Goal: Task Accomplishment & Management: Use online tool/utility

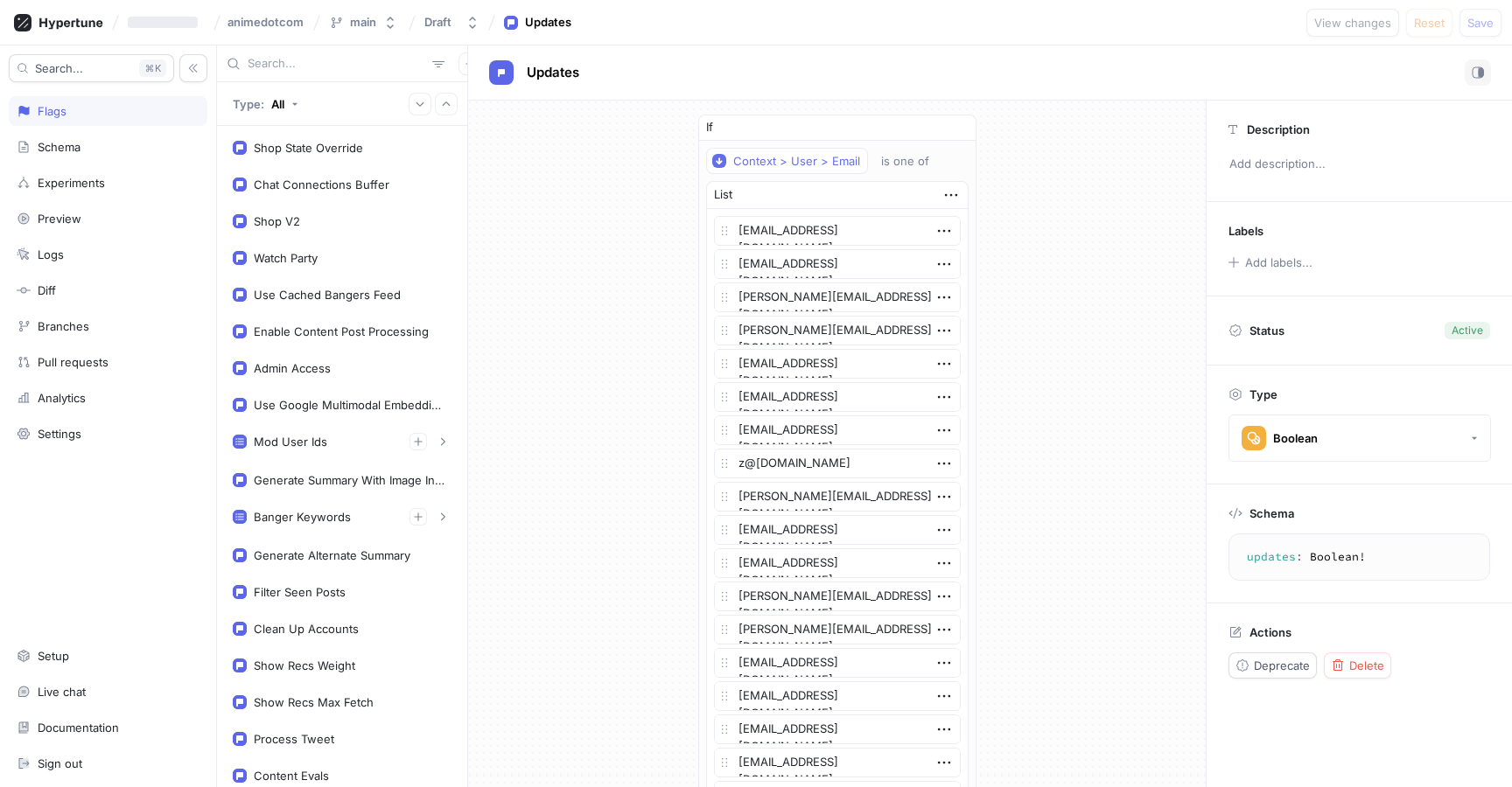
scroll to position [80, 0]
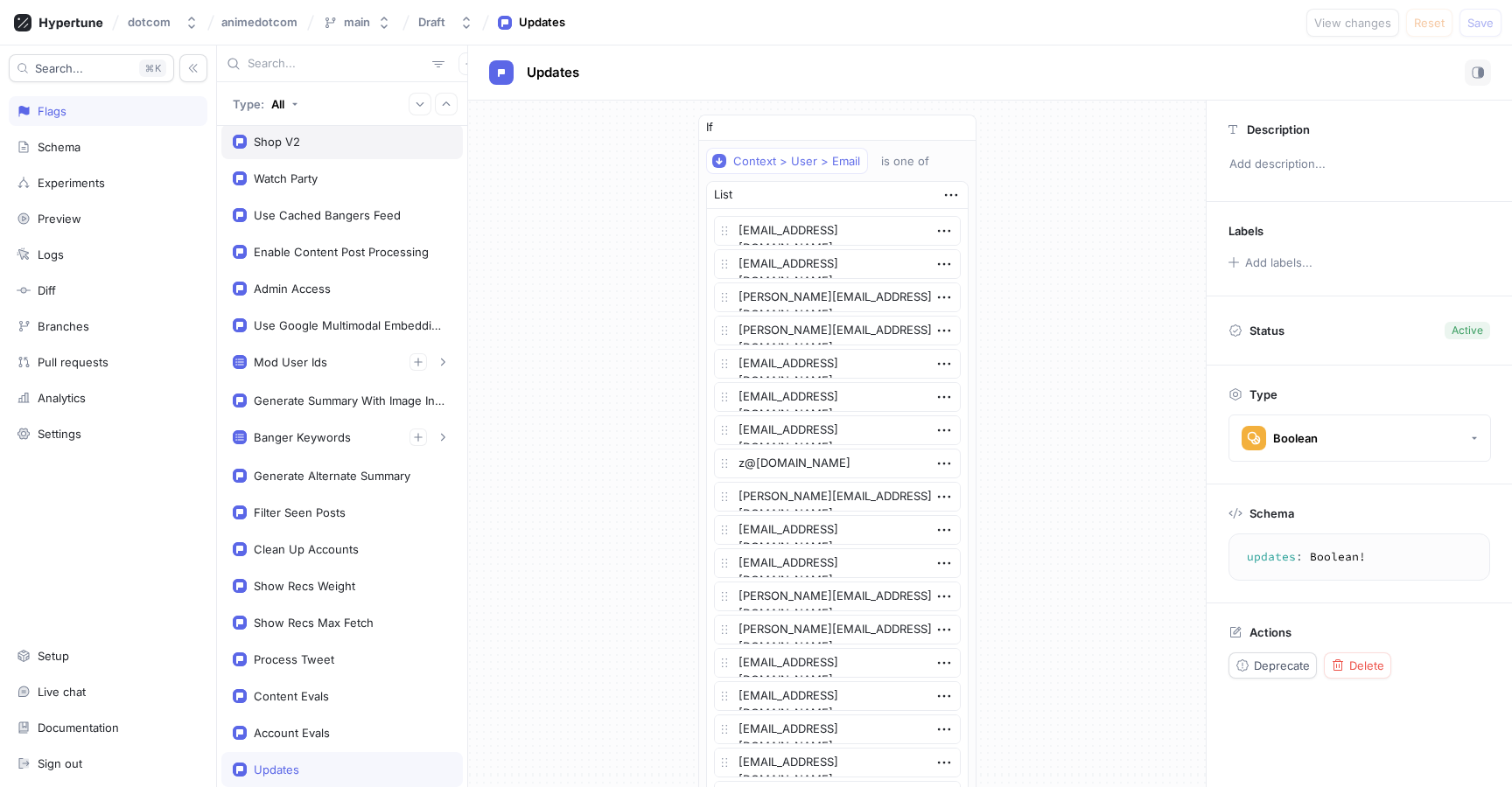
click at [341, 147] on div "Shop V2" at bounding box center [341, 142] width 219 height 14
type textarea "x"
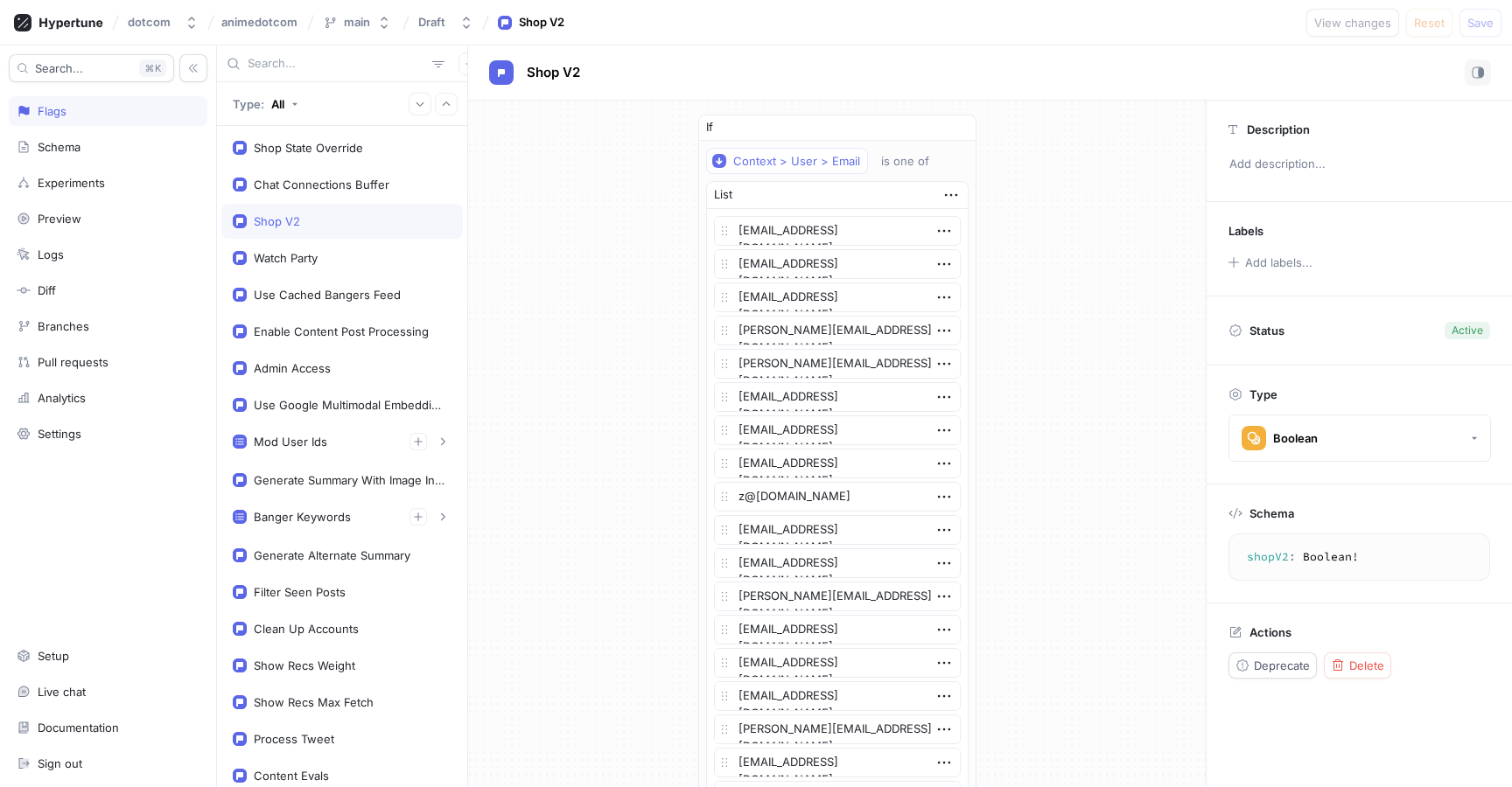
click at [670, 68] on div "Shop V2" at bounding box center [989, 73] width 1001 height 26
click at [618, 63] on div "Shop V2" at bounding box center [989, 73] width 1001 height 26
click at [332, 156] on div "Shop State Override" at bounding box center [341, 148] width 241 height 35
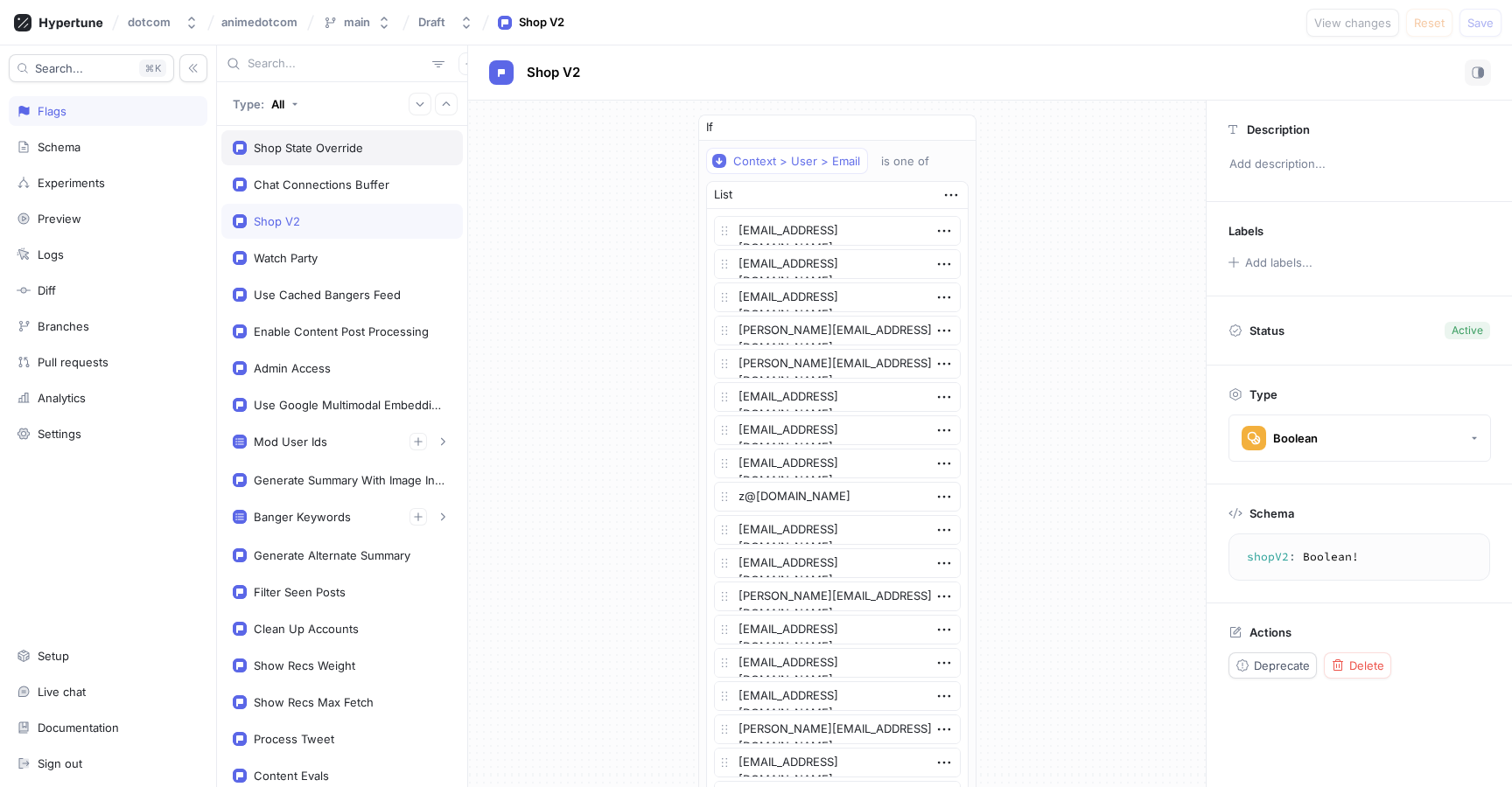
type textarea "shopStateOverride: ShopState!"
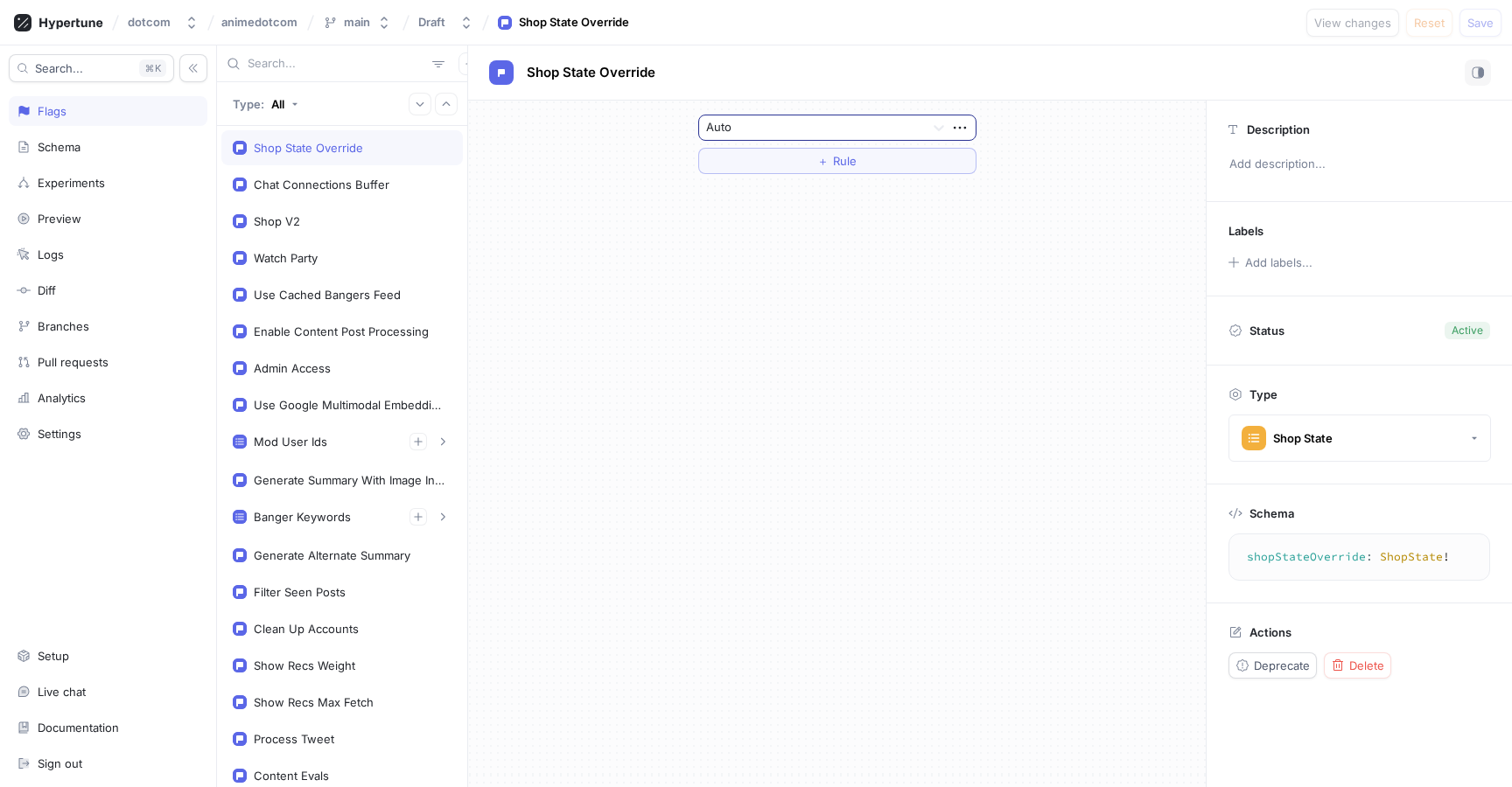
click at [754, 130] on div at bounding box center [812, 129] width 211 height 21
click at [1064, 202] on div "Auto ＋ Rule" at bounding box center [836, 444] width 737 height 687
click at [770, 122] on div at bounding box center [812, 129] width 211 height 21
click at [1073, 199] on div "Auto ＋ Rule" at bounding box center [836, 444] width 737 height 687
click at [894, 130] on div at bounding box center [812, 129] width 211 height 21
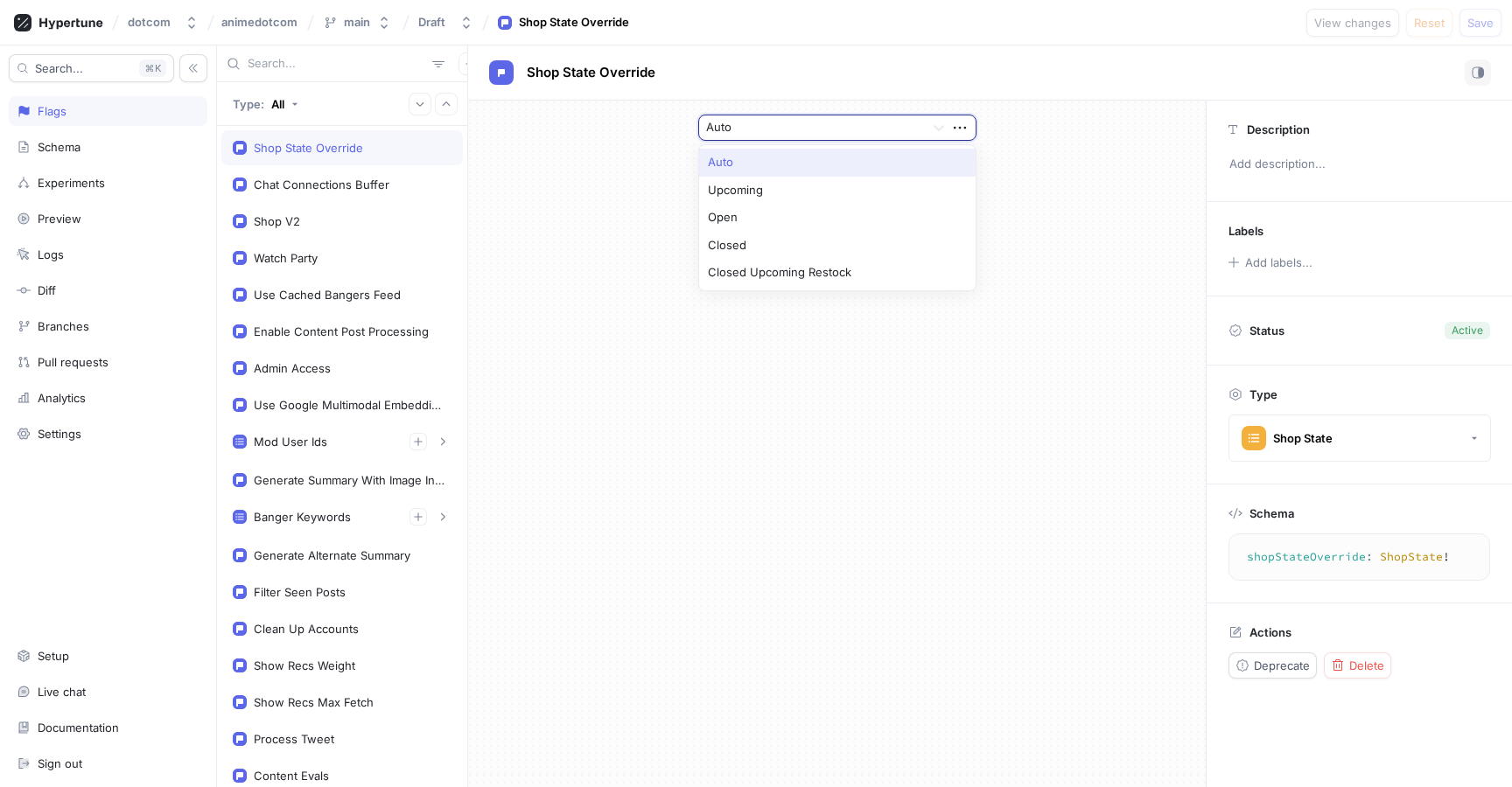
click at [896, 130] on div at bounding box center [812, 129] width 211 height 21
click at [869, 137] on div at bounding box center [812, 129] width 211 height 21
click at [1090, 182] on div "Auto, 1 of 5. 5 results available. Use Up and Down to choose options, press Ent…" at bounding box center [836, 145] width 737 height 88
click at [901, 126] on div at bounding box center [812, 129] width 211 height 21
click at [1065, 165] on div "Auto, 1 of 5. 5 results available. Use Up and Down to choose options, press Ent…" at bounding box center [836, 145] width 737 height 88
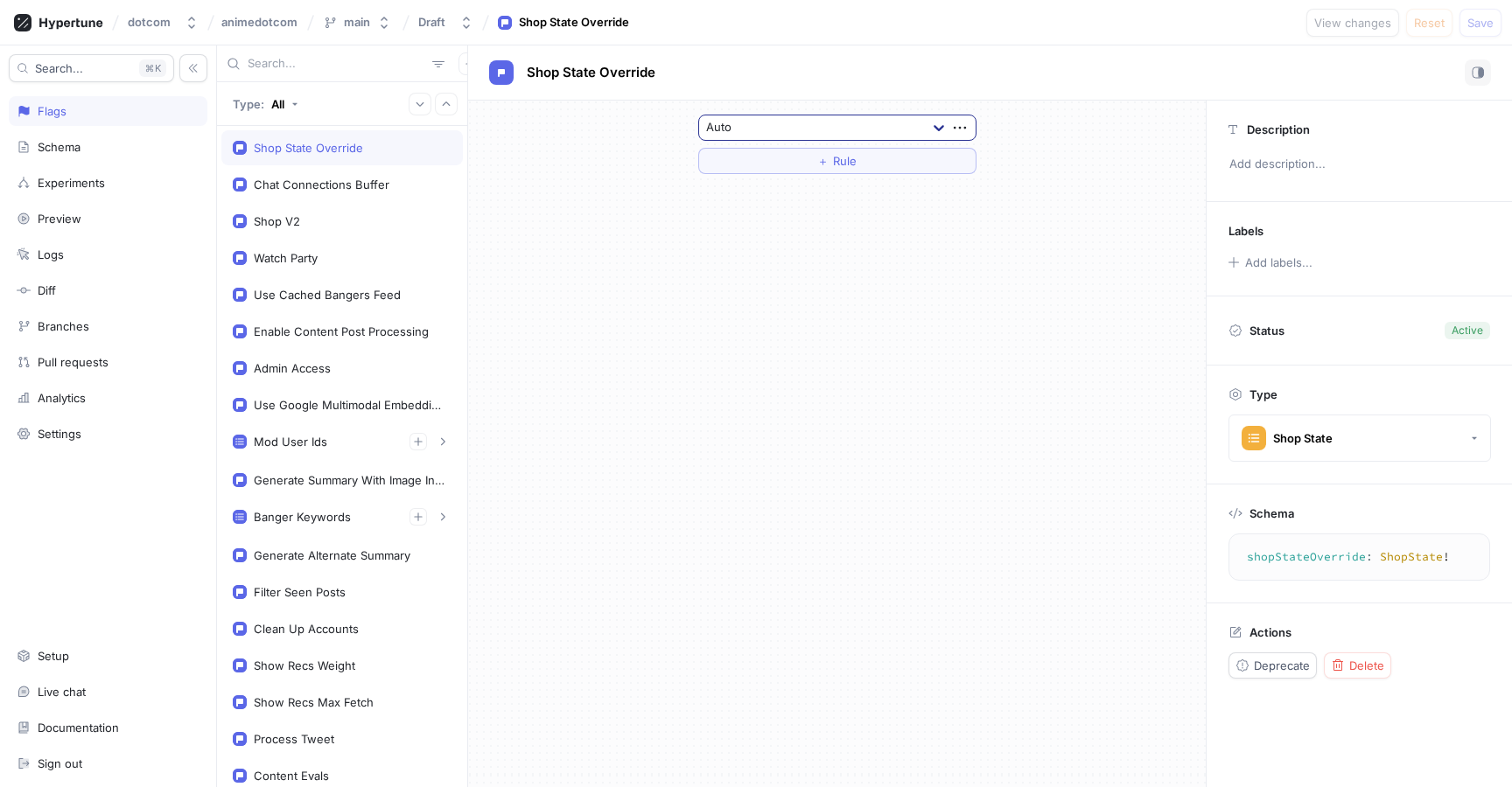
click at [931, 140] on div at bounding box center [939, 128] width 32 height 32
click at [1062, 173] on div "Auto ＋ Rule" at bounding box center [836, 145] width 737 height 88
click at [863, 124] on div at bounding box center [812, 129] width 211 height 21
click at [836, 240] on div "Closed" at bounding box center [837, 246] width 276 height 28
click at [1483, 24] on span "Save" at bounding box center [1480, 23] width 26 height 11
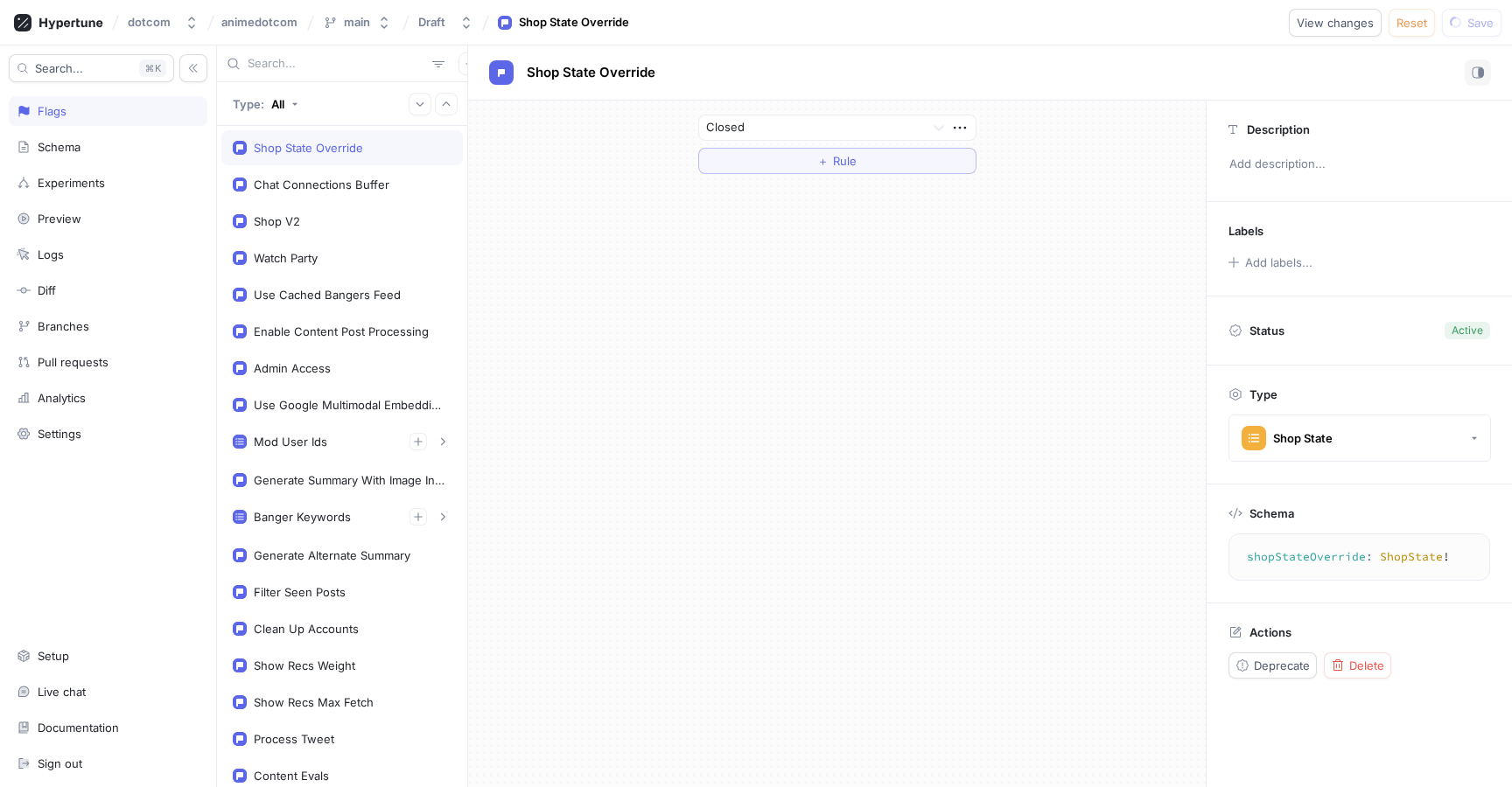
click at [1003, 299] on div "Closed ＋ Rule" at bounding box center [836, 444] width 737 height 687
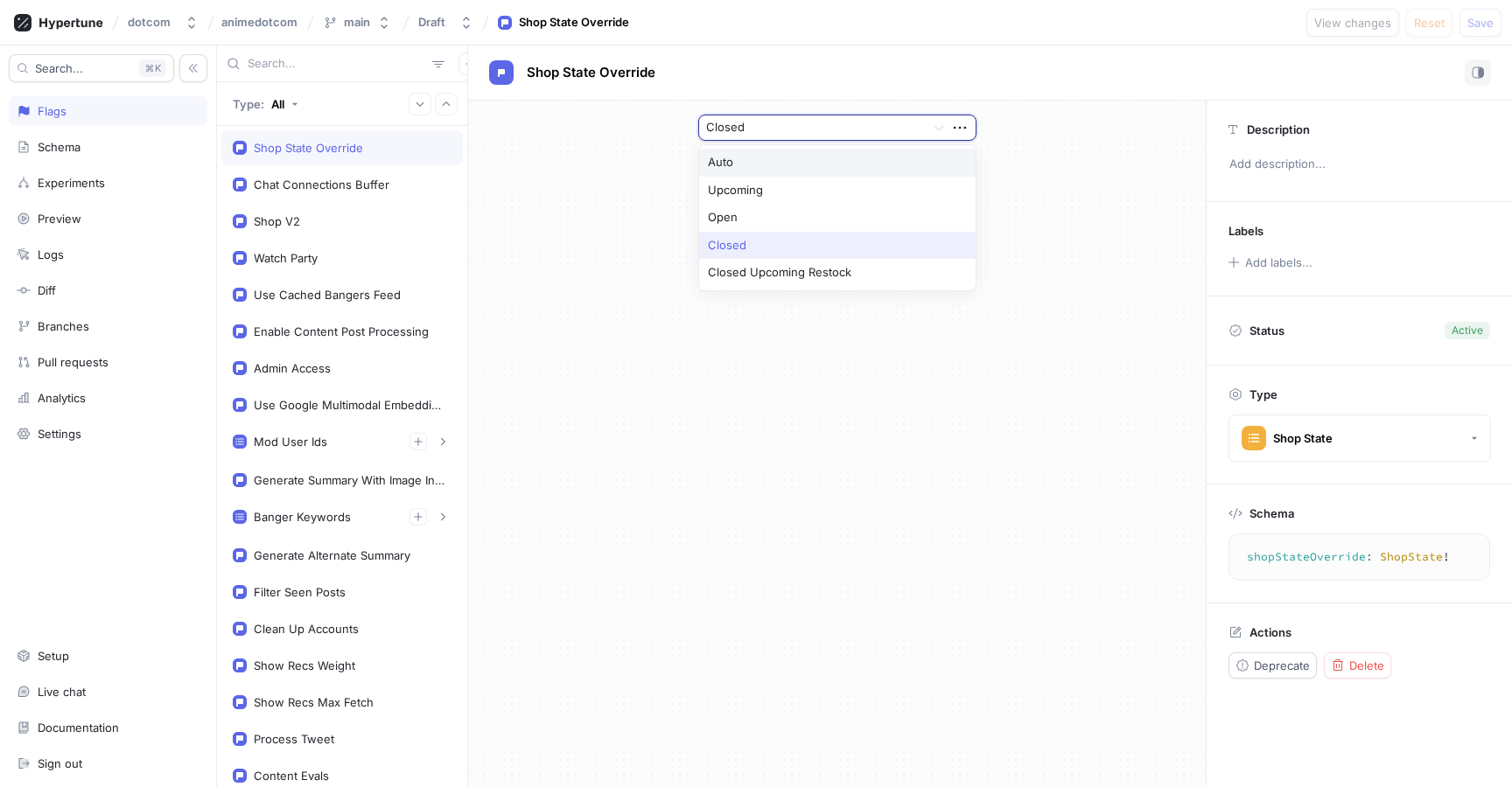
click at [902, 124] on div at bounding box center [812, 129] width 211 height 21
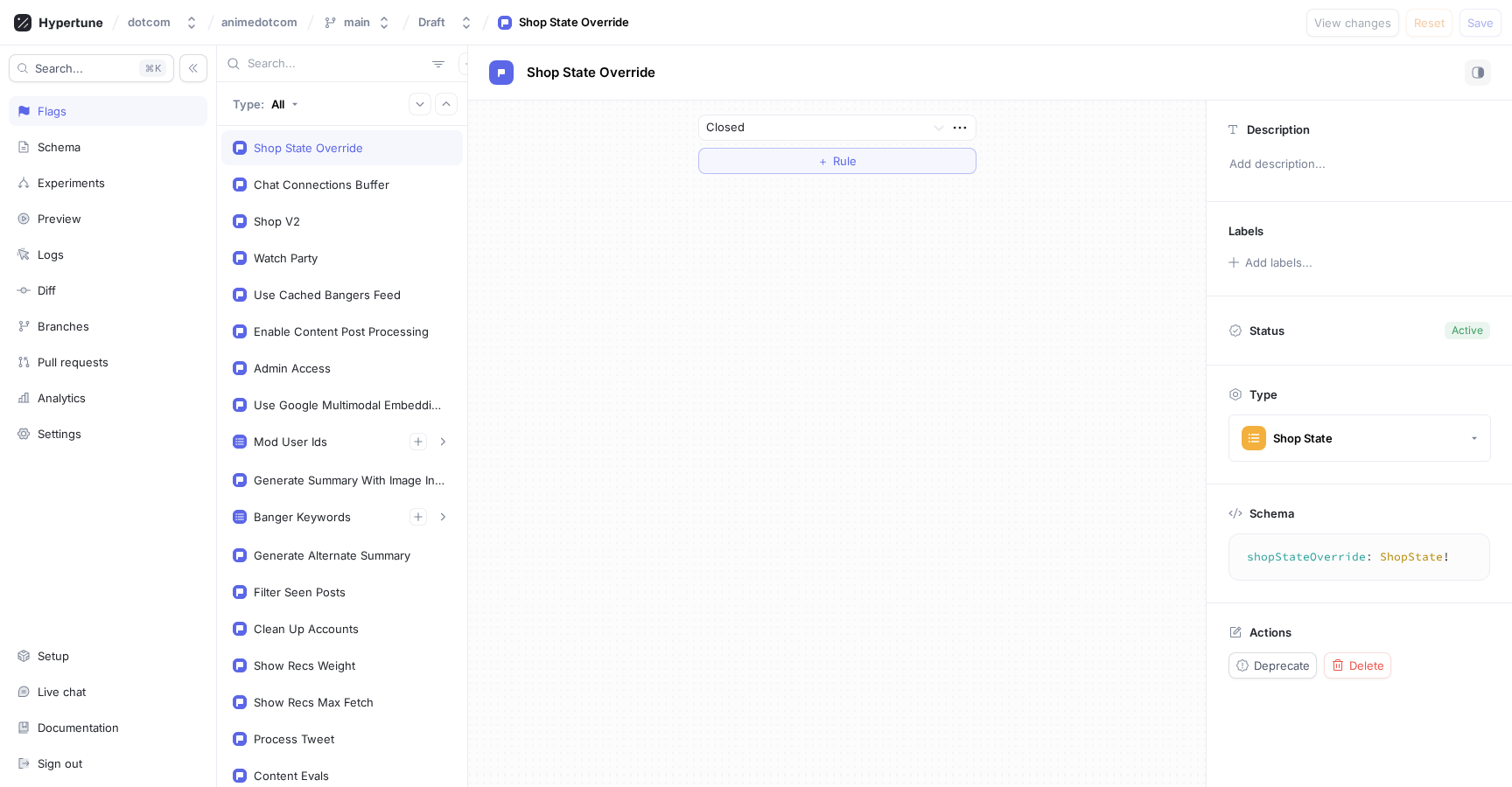
click at [1082, 272] on div "Closed ＋ Rule" at bounding box center [836, 444] width 737 height 687
click at [907, 132] on div at bounding box center [812, 129] width 211 height 21
click at [1069, 147] on div "Closed ＋ Rule" at bounding box center [836, 145] width 737 height 88
click at [823, 101] on div "Closed ＋ Rule" at bounding box center [837, 145] width 306 height 88
click at [828, 129] on div at bounding box center [812, 129] width 211 height 21
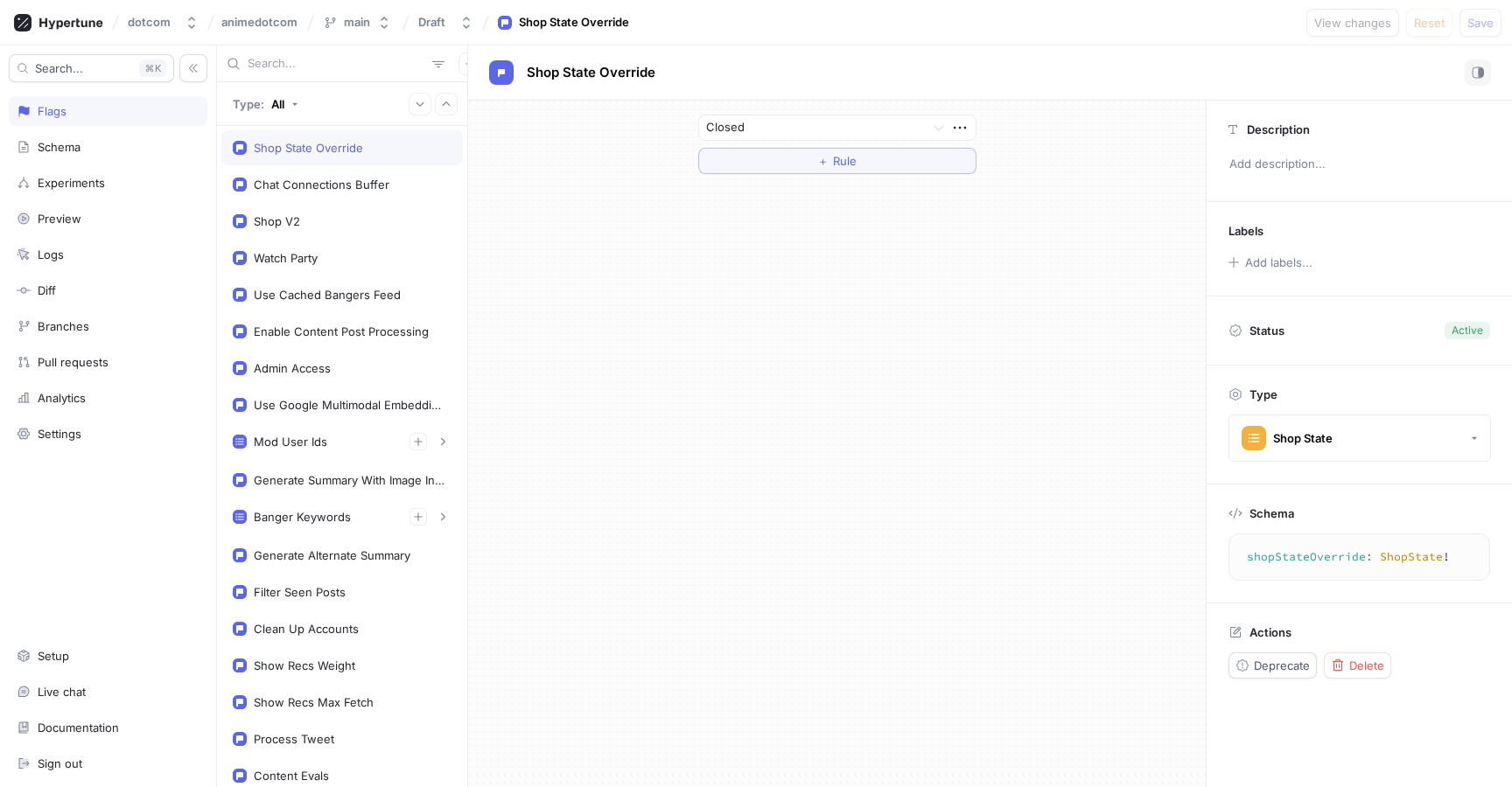
click at [1054, 197] on div "Closed ＋ Rule" at bounding box center [836, 444] width 737 height 687
click at [892, 133] on div at bounding box center [812, 129] width 211 height 21
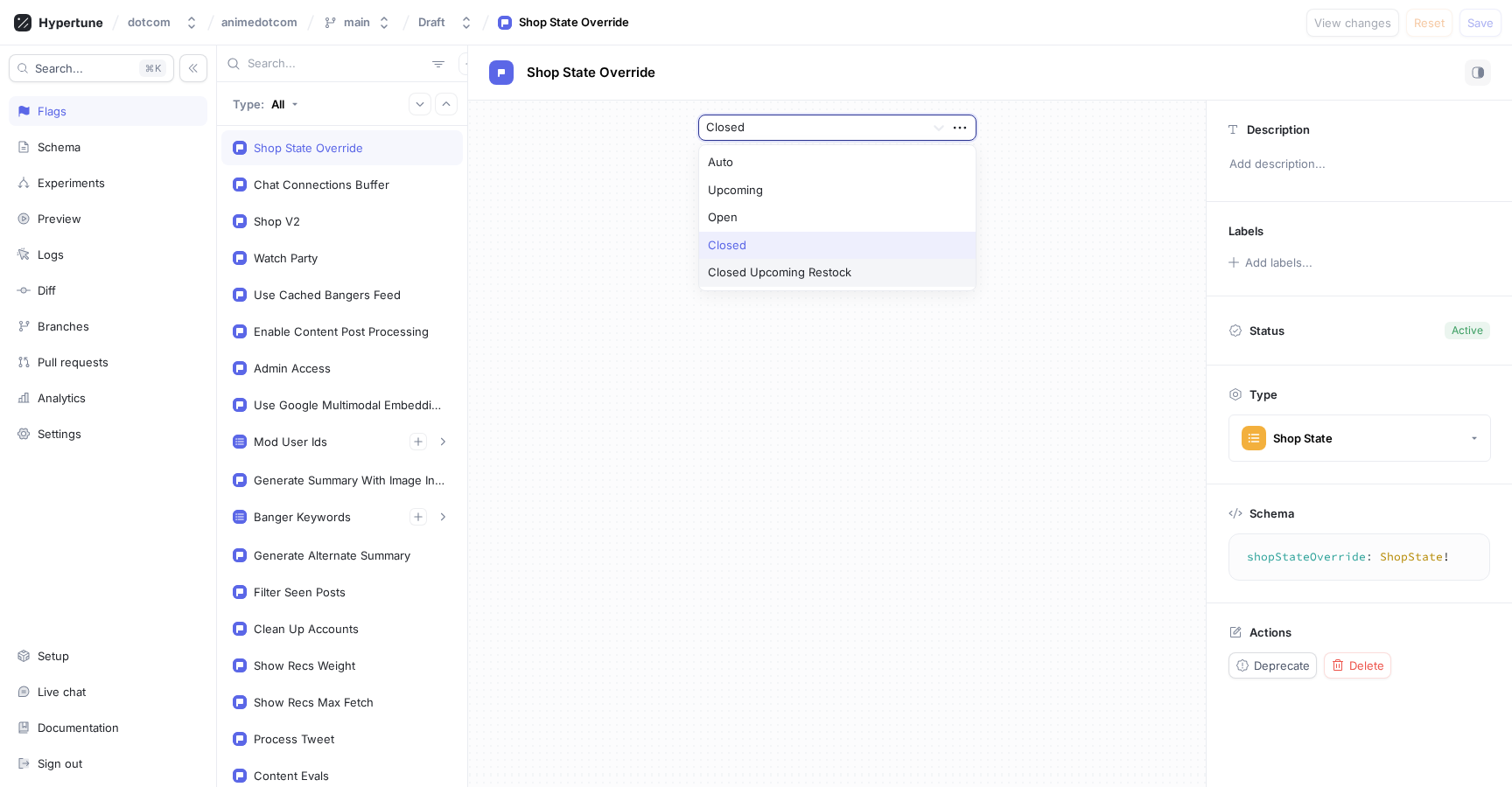
click at [927, 279] on div "Closed Upcoming Restock" at bounding box center [837, 273] width 276 height 28
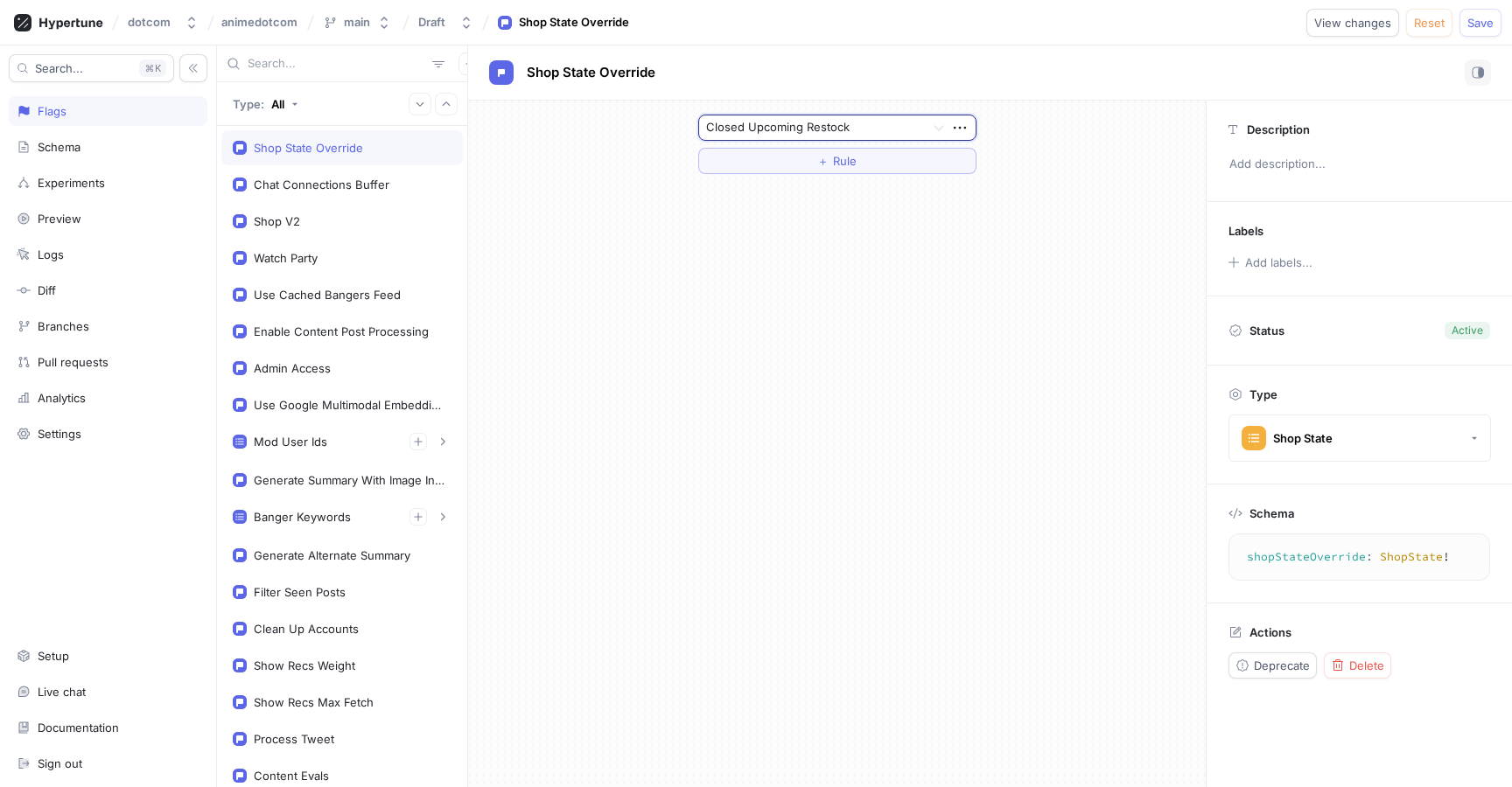
click at [1047, 121] on div "option Closed Upcoming Restock, selected. Closed Upcoming Restock ＋ Rule" at bounding box center [836, 145] width 737 height 88
click at [1029, 199] on div "Closed Upcoming Restock ＋ Rule" at bounding box center [836, 444] width 737 height 687
click at [1465, 24] on button "Save" at bounding box center [1480, 23] width 42 height 28
click at [1093, 58] on div "Shop State Override" at bounding box center [989, 73] width 1043 height 55
click at [850, 124] on div at bounding box center [812, 129] width 211 height 21
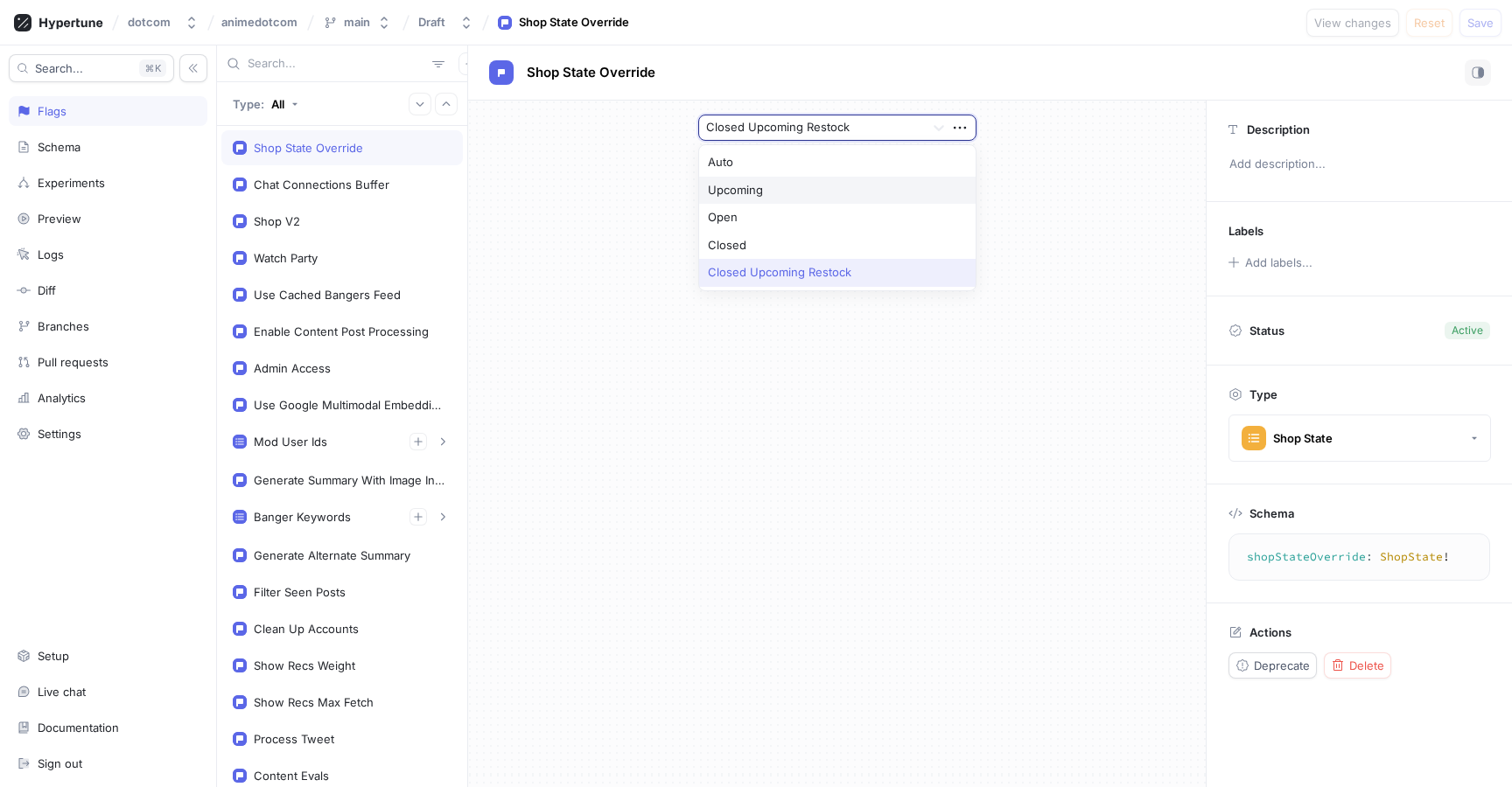
click at [797, 187] on div "Upcoming" at bounding box center [837, 190] width 276 height 28
click at [1466, 19] on button "Save" at bounding box center [1480, 23] width 42 height 28
click at [813, 117] on div "Upcoming" at bounding box center [811, 128] width 224 height 25
click at [776, 149] on div "Auto" at bounding box center [837, 162] width 276 height 28
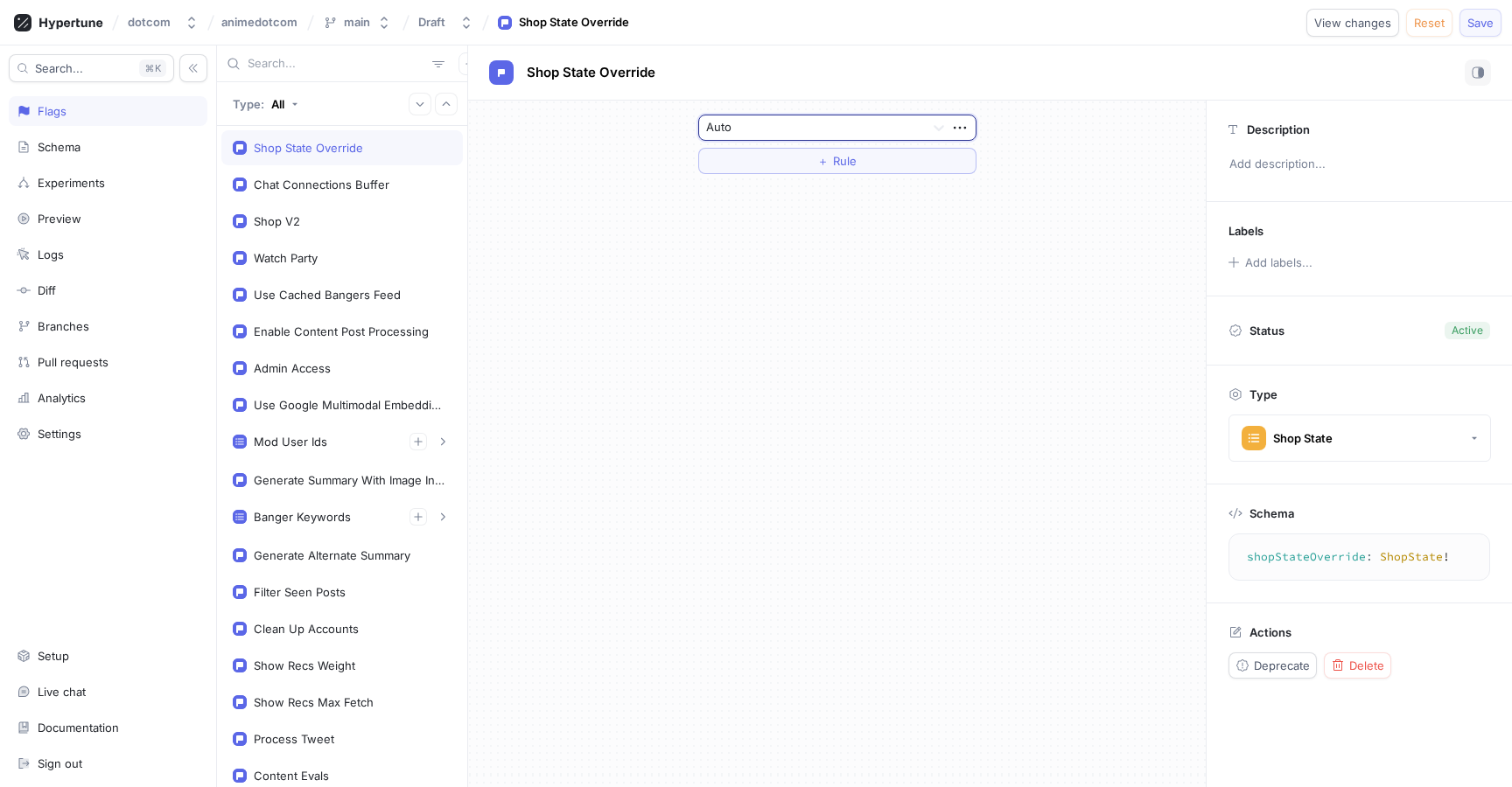
click at [1477, 21] on span "Save" at bounding box center [1480, 23] width 26 height 11
click at [763, 133] on div at bounding box center [812, 129] width 211 height 21
click at [772, 268] on div "Closed Upcoming Restock" at bounding box center [837, 273] width 276 height 28
click at [1494, 22] on button "Save" at bounding box center [1480, 23] width 42 height 28
click at [828, 123] on div at bounding box center [812, 129] width 211 height 21
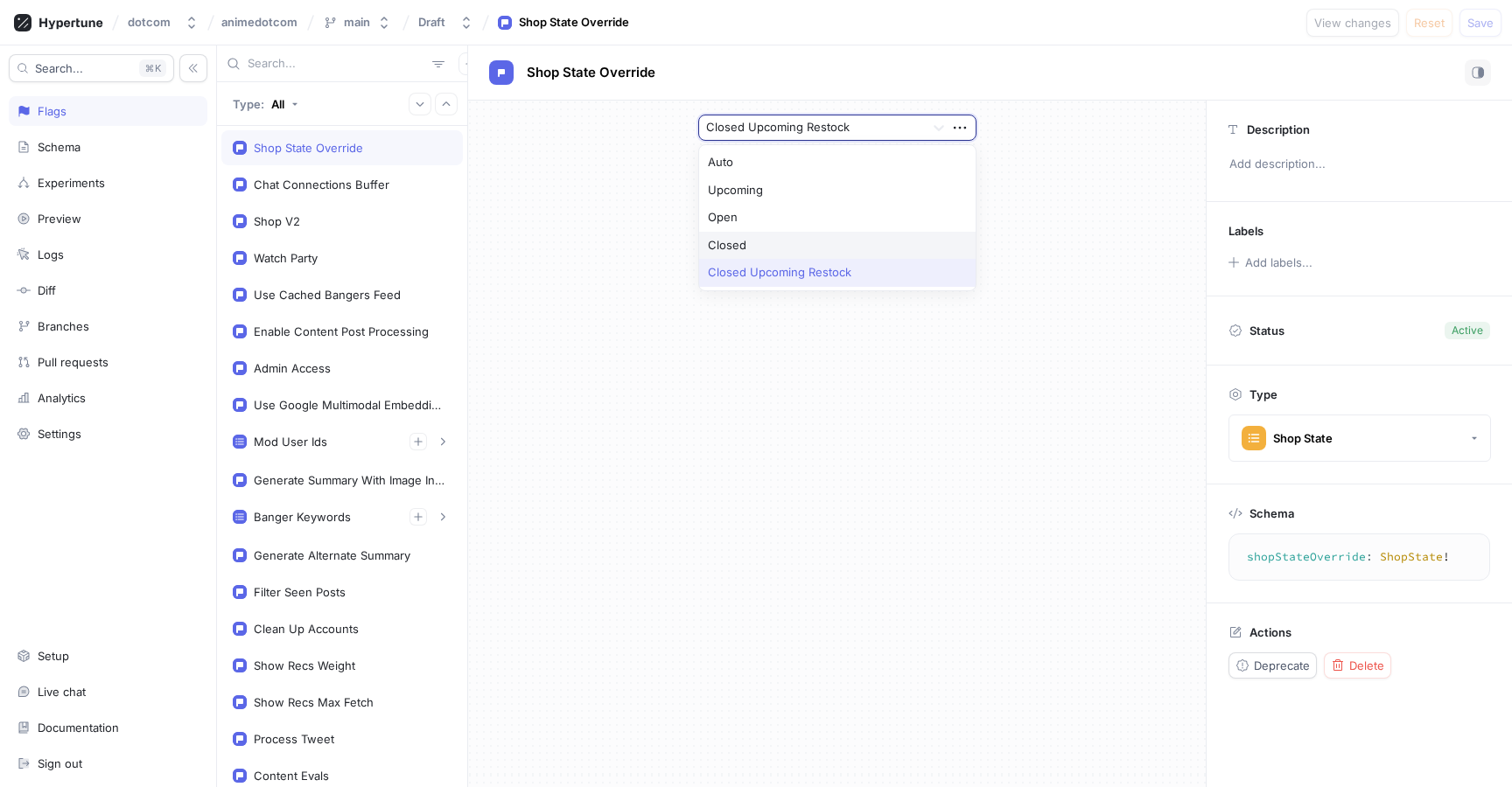
click at [819, 244] on div "Closed" at bounding box center [837, 246] width 276 height 28
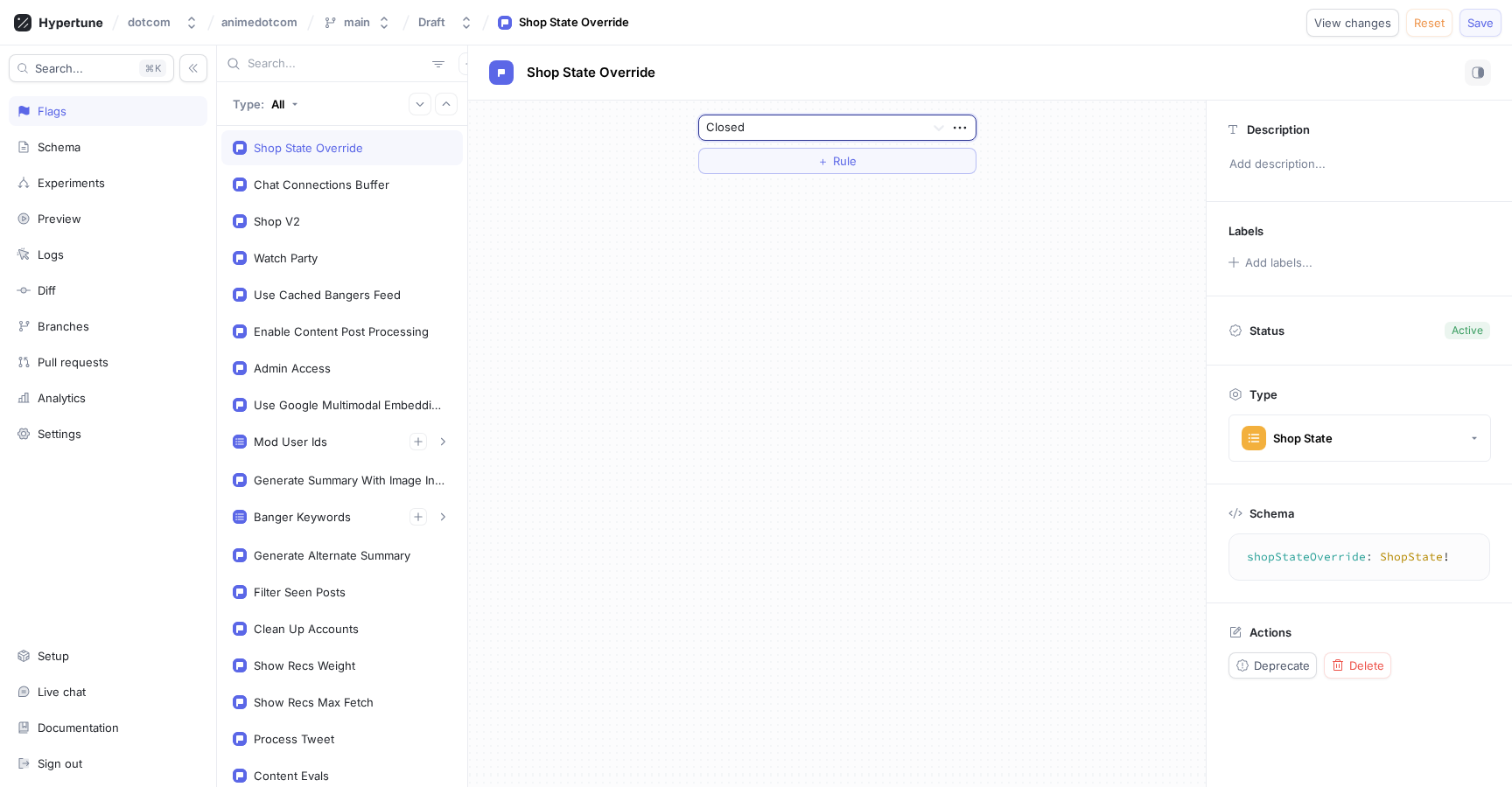
click at [1468, 26] on span "Save" at bounding box center [1480, 23] width 26 height 11
click at [906, 128] on div at bounding box center [812, 129] width 211 height 21
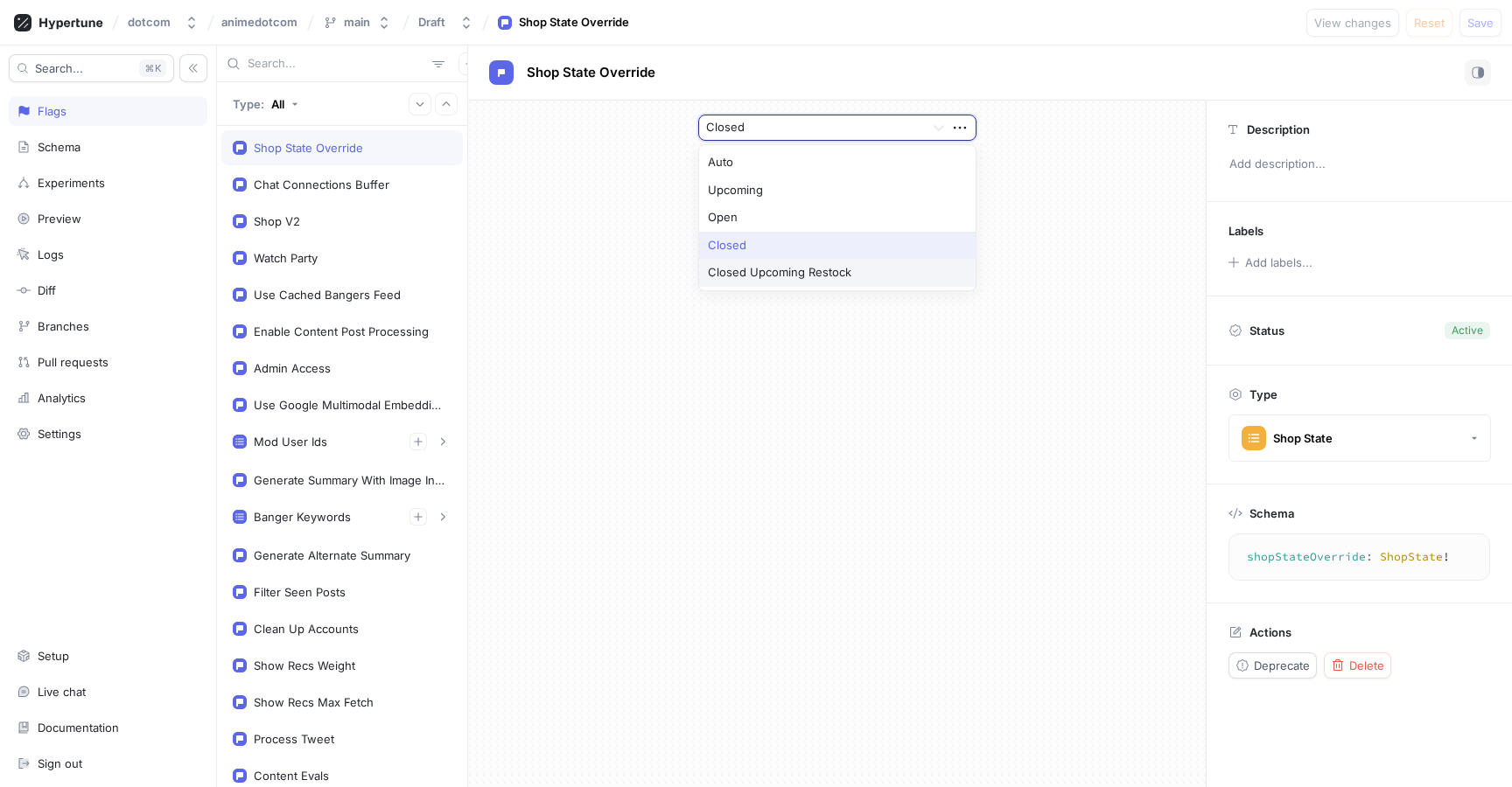
click at [905, 267] on div "Closed Upcoming Restock" at bounding box center [837, 273] width 276 height 28
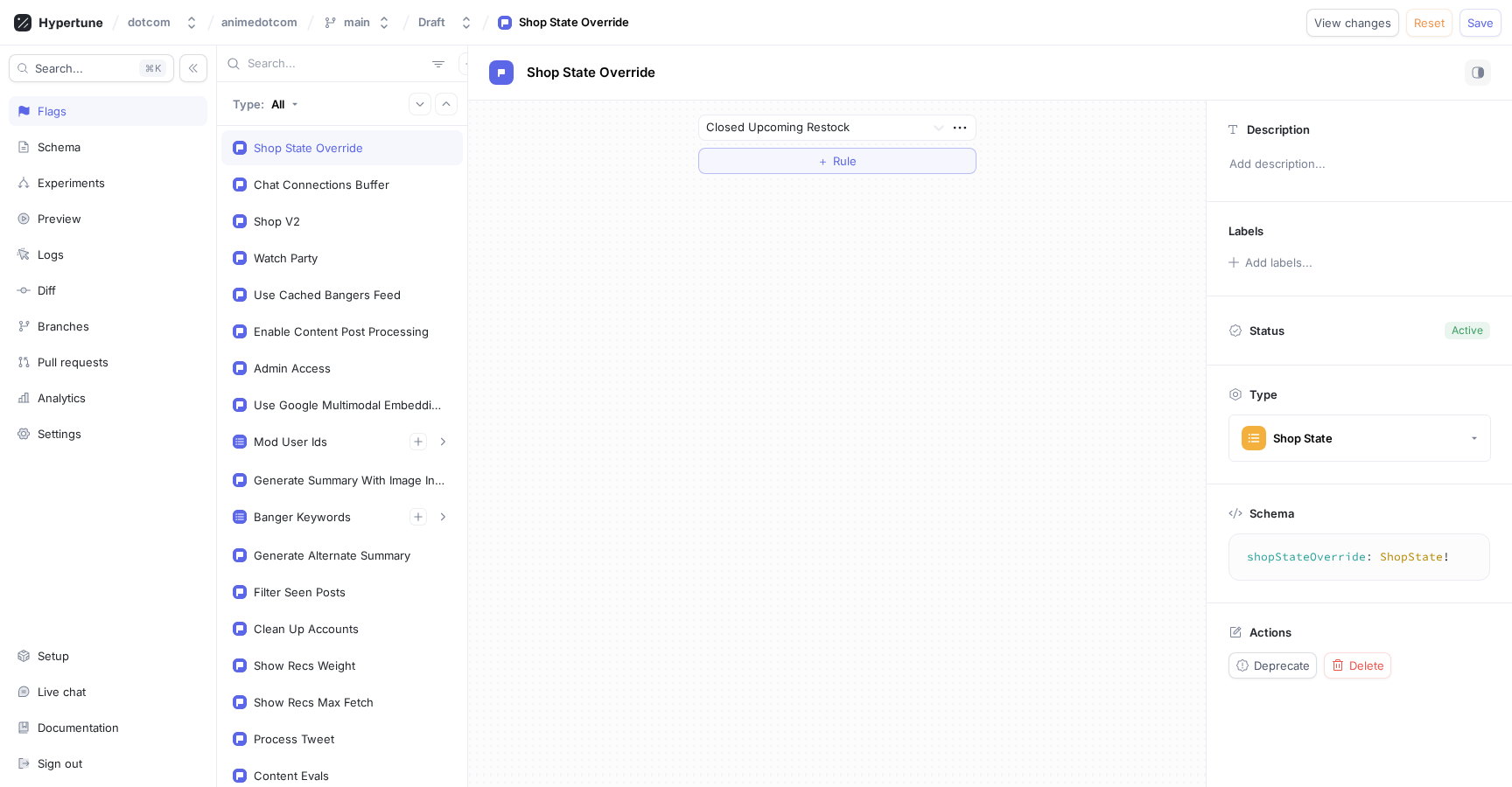
click at [992, 232] on div "Closed Upcoming Restock ＋ Rule" at bounding box center [836, 444] width 737 height 687
click at [1492, 18] on span "Save" at bounding box center [1480, 23] width 26 height 11
